Goal: Task Accomplishment & Management: Use online tool/utility

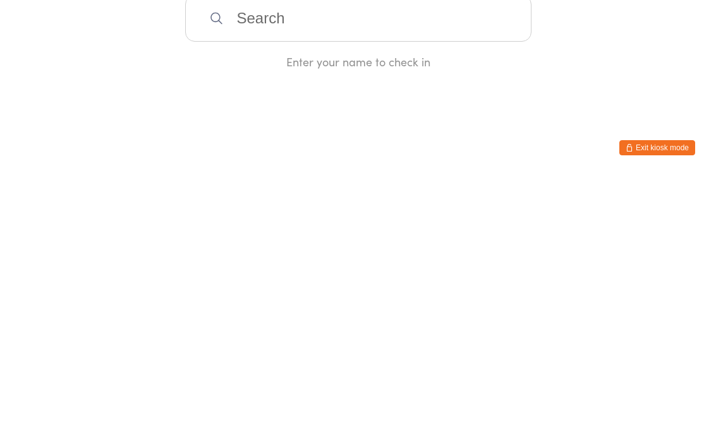
type input "M"
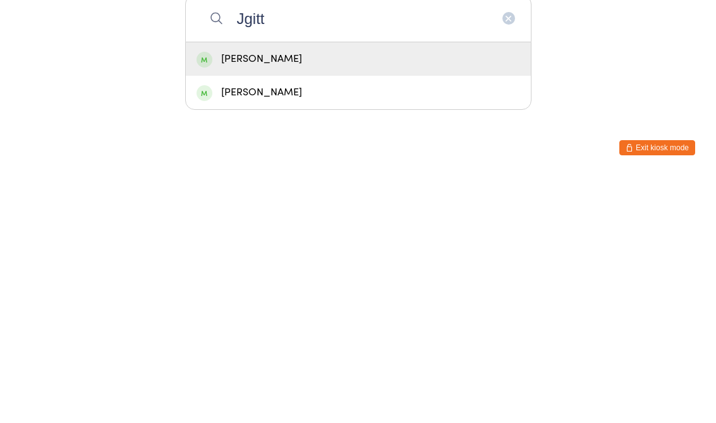
type input "Jgitt"
click at [307, 298] on div "[PERSON_NAME]" at bounding box center [359, 306] width 324 height 17
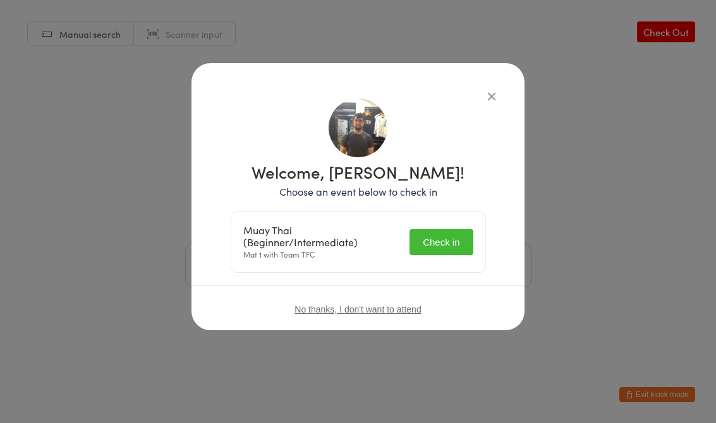
click at [471, 231] on button "Check in" at bounding box center [440, 242] width 63 height 26
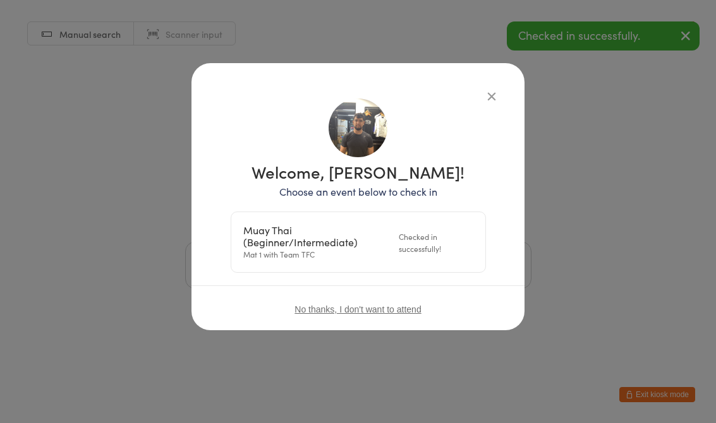
click at [480, 110] on div "Welcome, [PERSON_NAME]! Choose an event below to check in Muay Thai (Beginner/I…" at bounding box center [358, 186] width 282 height 174
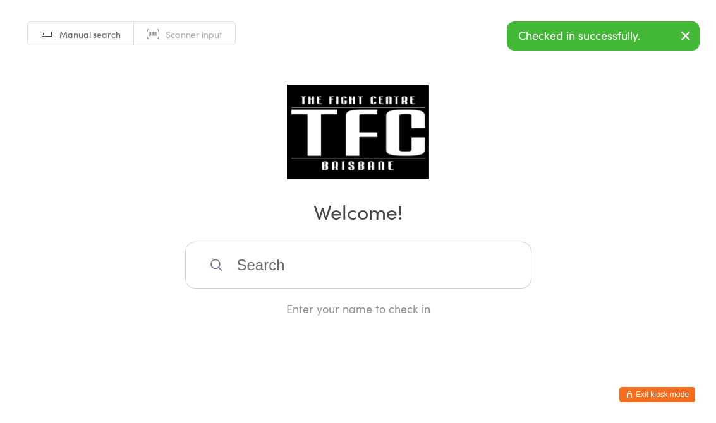
click at [497, 118] on div "Manual search Scanner input Check Out Welcome! Enter your name to check in" at bounding box center [358, 158] width 716 height 317
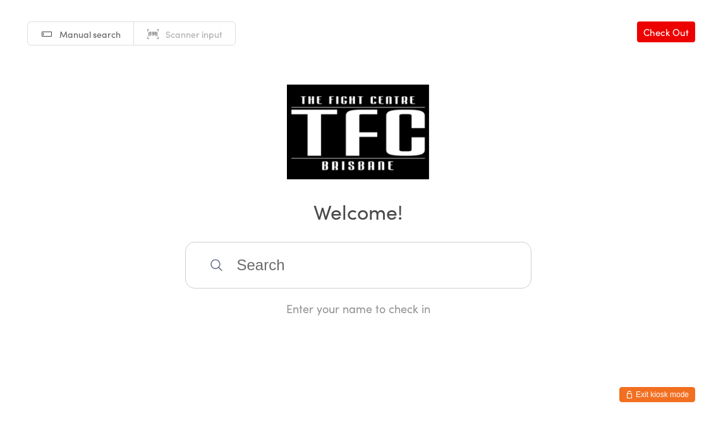
click at [326, 270] on input "search" at bounding box center [358, 265] width 346 height 47
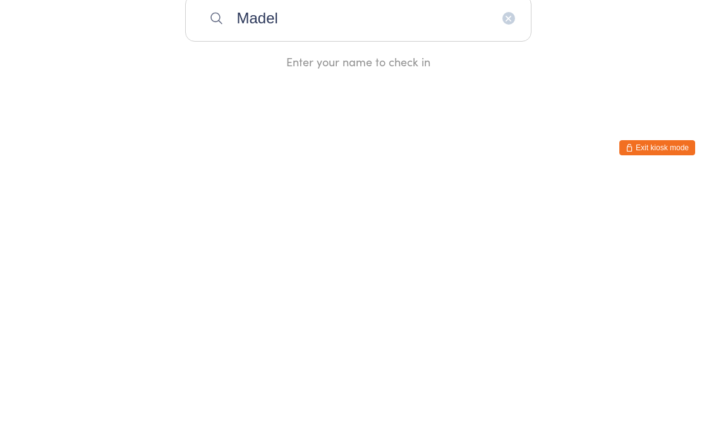
type input "Madel"
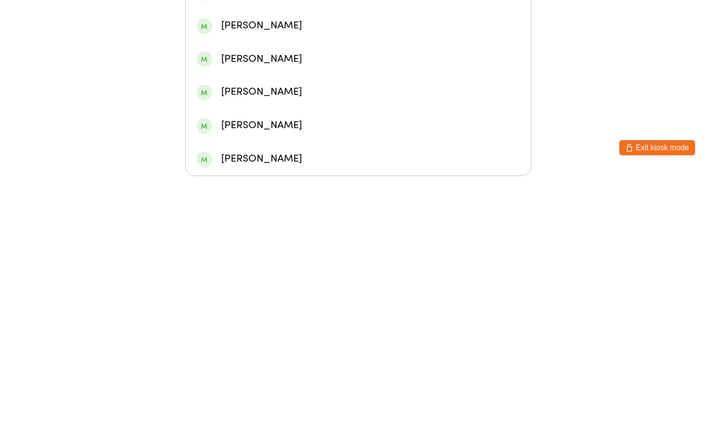
click at [265, 97] on div "[PERSON_NAME]" at bounding box center [359, 105] width 324 height 17
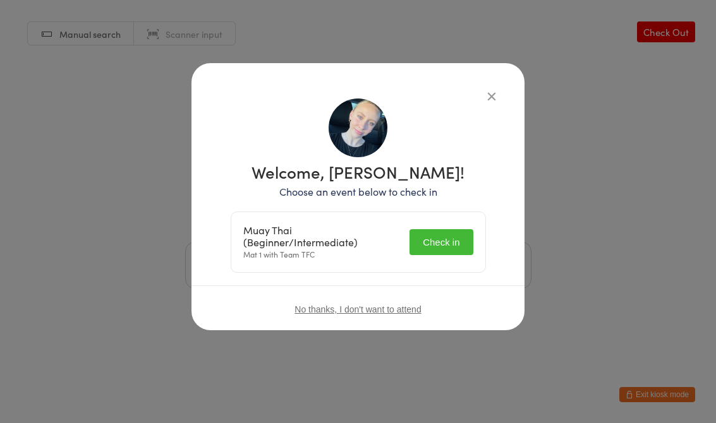
click at [459, 239] on button "Check in" at bounding box center [440, 242] width 63 height 26
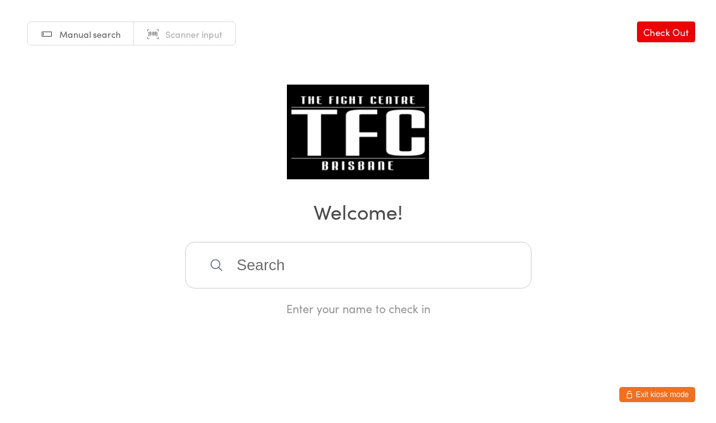
click at [373, 269] on input "search" at bounding box center [358, 265] width 346 height 47
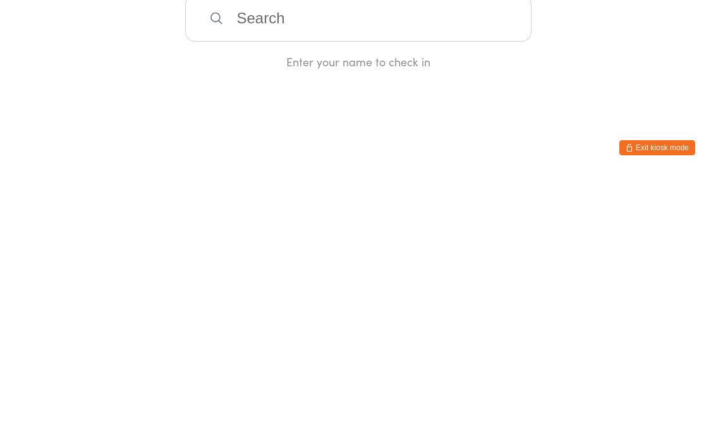
type input "R"
click at [579, 73] on div "Manual search Scanner input Check Out Welcome! Enter your name to check in" at bounding box center [358, 158] width 716 height 317
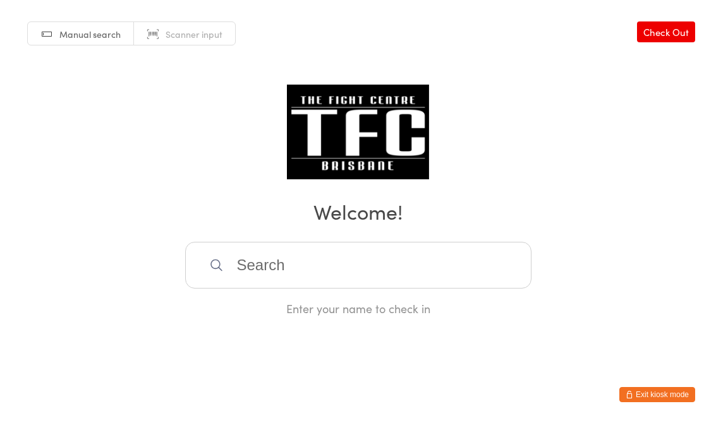
click at [353, 270] on input "search" at bounding box center [358, 265] width 346 height 47
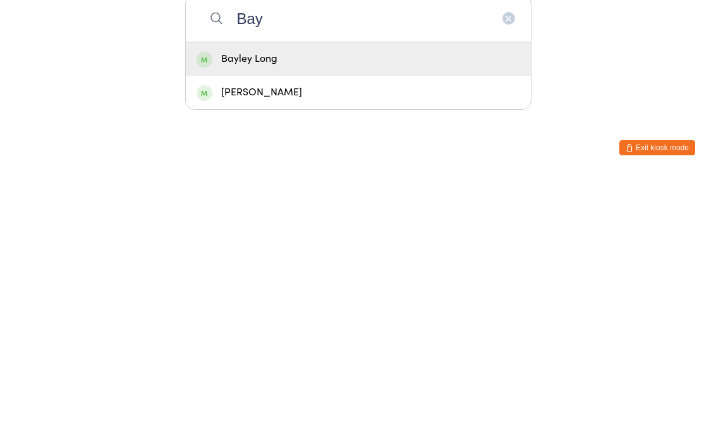
type input "Bay"
click at [291, 298] on div "Bayley Long" at bounding box center [359, 306] width 324 height 17
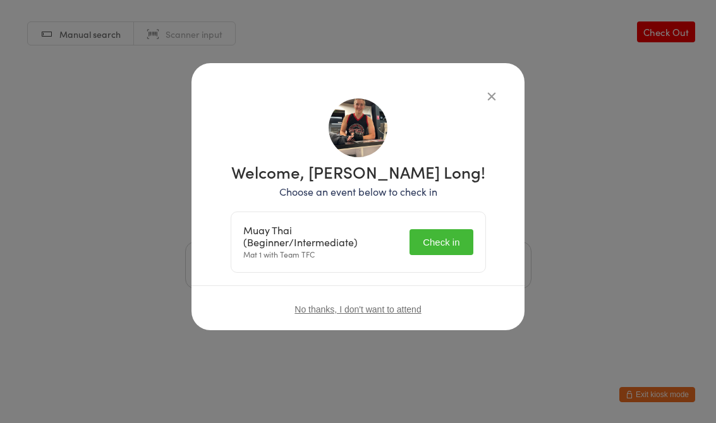
click at [446, 252] on button "Check in" at bounding box center [440, 242] width 63 height 26
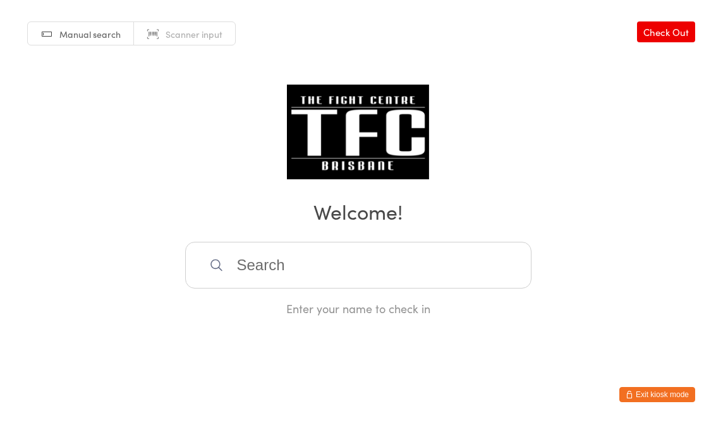
click at [289, 286] on input "search" at bounding box center [358, 265] width 346 height 47
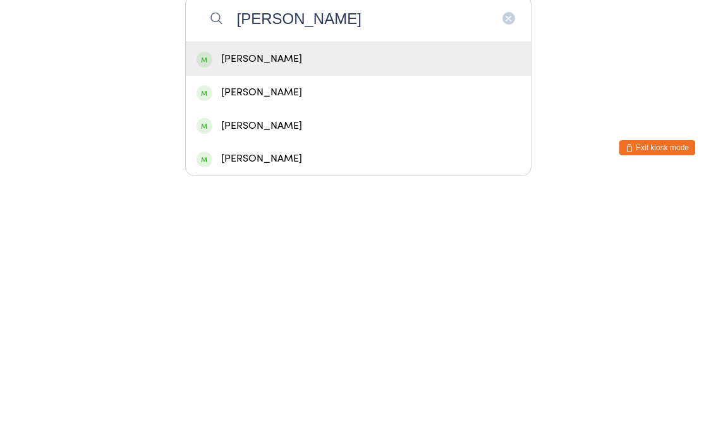
type input "[PERSON_NAME]"
click at [317, 298] on div "[PERSON_NAME]" at bounding box center [359, 306] width 324 height 17
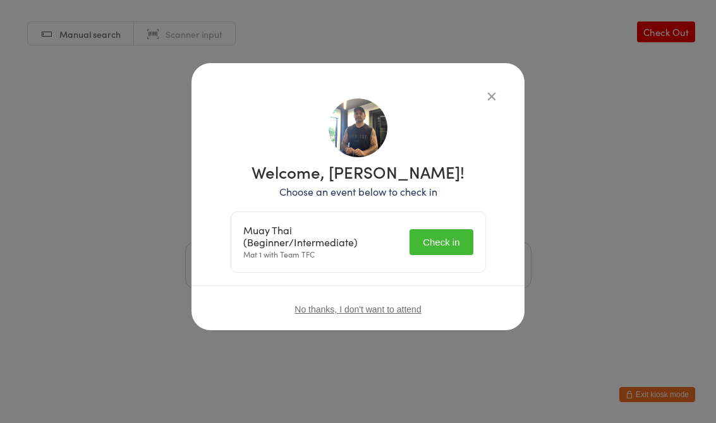
click at [443, 247] on button "Check in" at bounding box center [440, 242] width 63 height 26
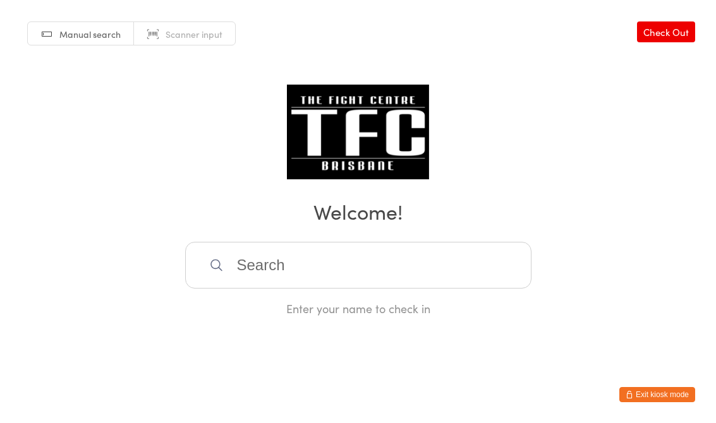
click at [475, 264] on input "search" at bounding box center [358, 265] width 346 height 47
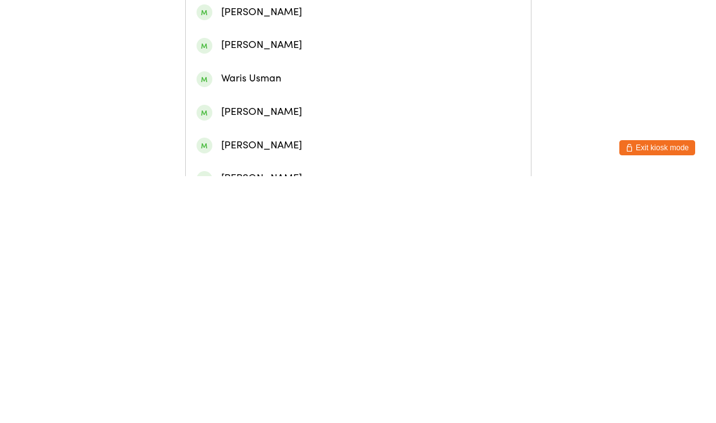
type input "Haris"
click at [356, 63] on div "[PERSON_NAME]" at bounding box center [359, 59] width 324 height 17
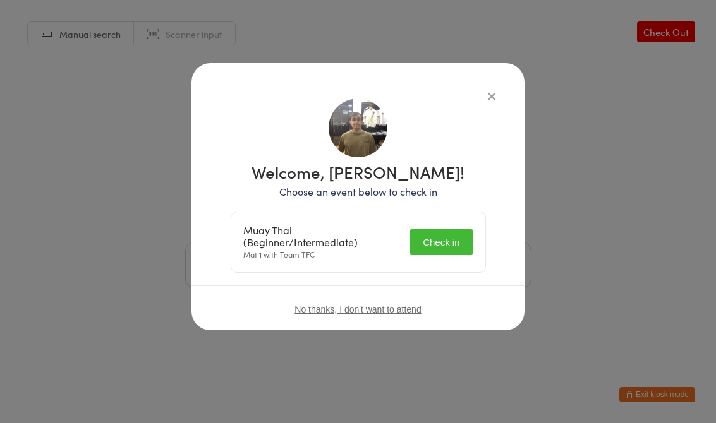
click at [442, 239] on button "Check in" at bounding box center [440, 242] width 63 height 26
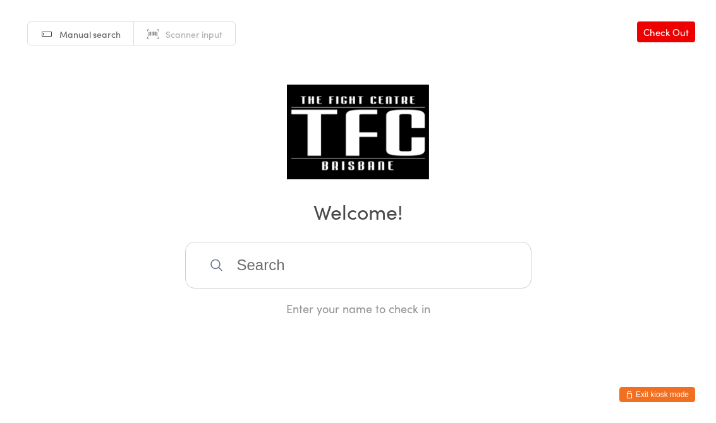
click at [405, 269] on input "search" at bounding box center [358, 265] width 346 height 47
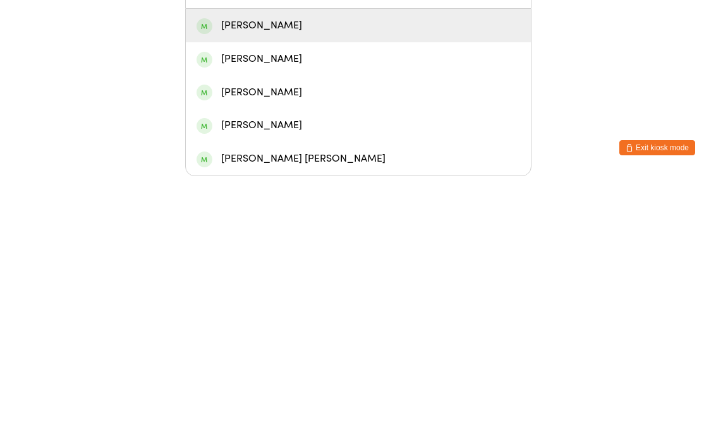
type input "[PERSON_NAME]"
click at [351, 264] on div "[PERSON_NAME]" at bounding box center [359, 272] width 324 height 17
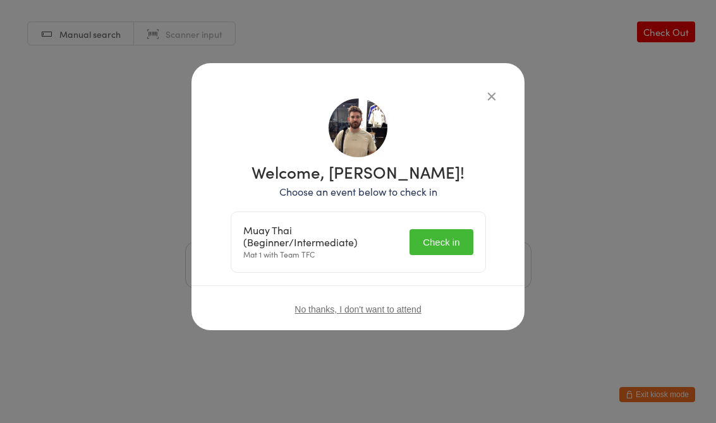
click at [442, 247] on button "Check in" at bounding box center [440, 242] width 63 height 26
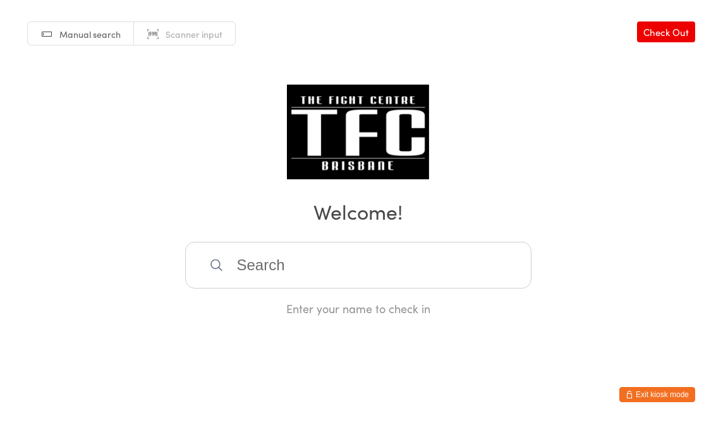
click at [265, 289] on input "search" at bounding box center [358, 265] width 346 height 47
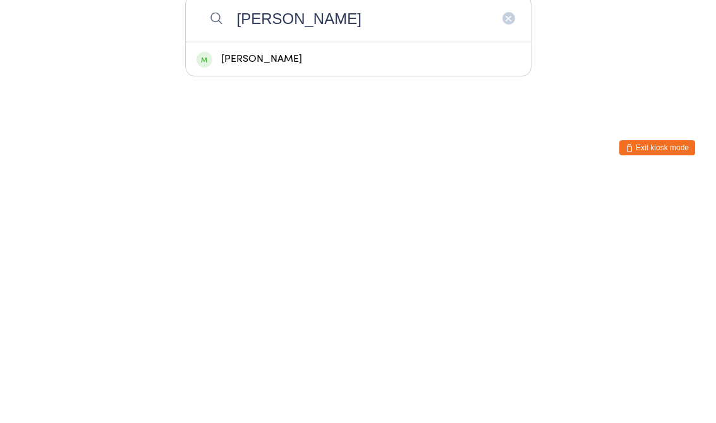
type input "[PERSON_NAME]"
click at [323, 298] on div "[PERSON_NAME]" at bounding box center [359, 306] width 324 height 17
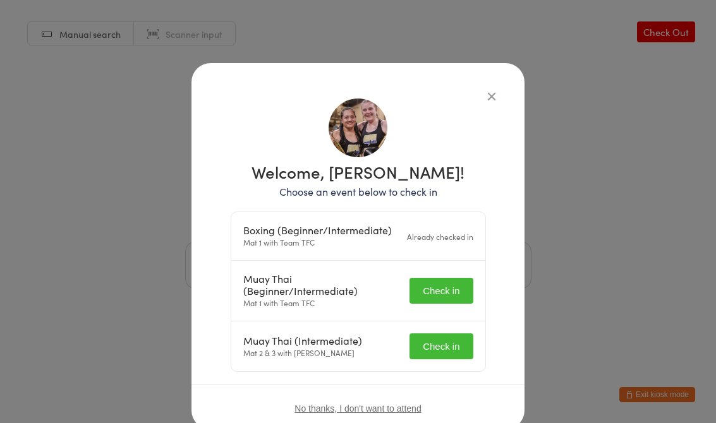
click at [437, 293] on button "Check in" at bounding box center [440, 291] width 63 height 26
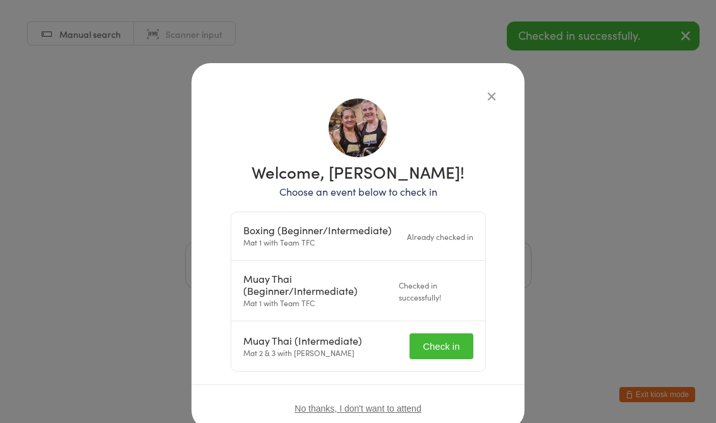
click at [442, 355] on button "Check in" at bounding box center [440, 347] width 63 height 26
